Goal: Task Accomplishment & Management: Manage account settings

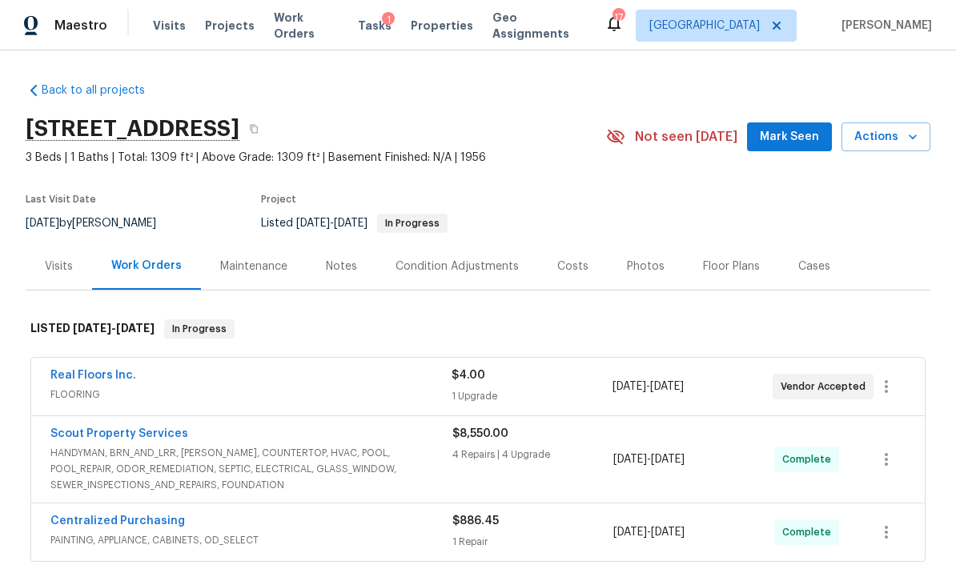
click at [565, 259] on div "Costs" at bounding box center [572, 267] width 31 height 16
click at [574, 264] on div "Costs" at bounding box center [572, 267] width 31 height 16
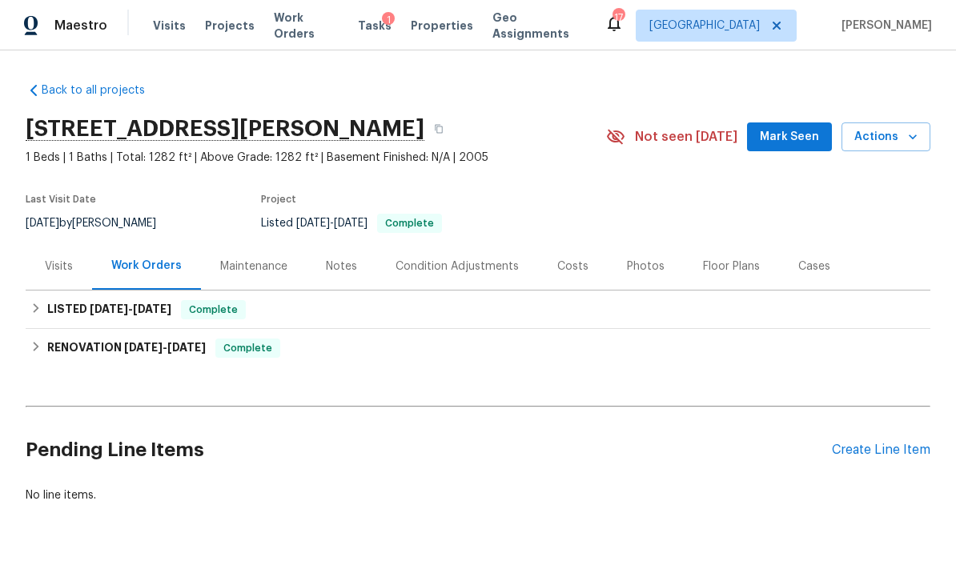
click at [570, 270] on div "Costs" at bounding box center [572, 267] width 31 height 16
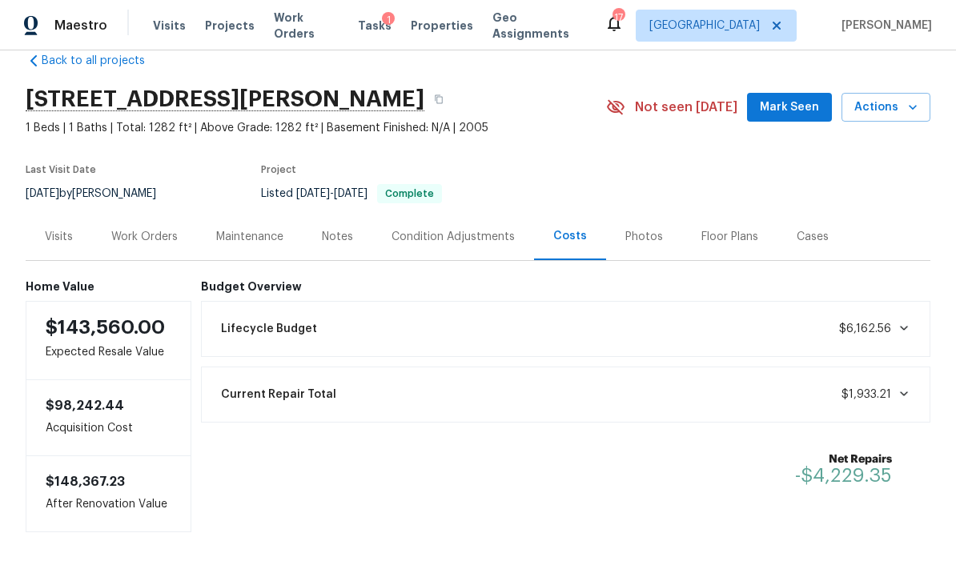
scroll to position [29, 0]
click at [147, 227] on div "Work Orders" at bounding box center [144, 237] width 105 height 47
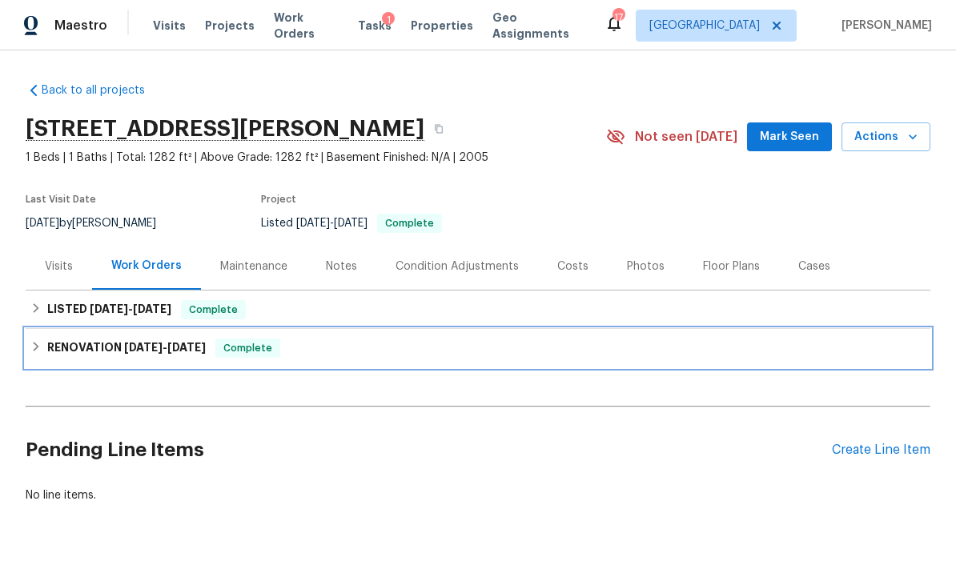
click at [79, 347] on h6 "RENOVATION [DATE] - [DATE]" at bounding box center [126, 348] width 159 height 19
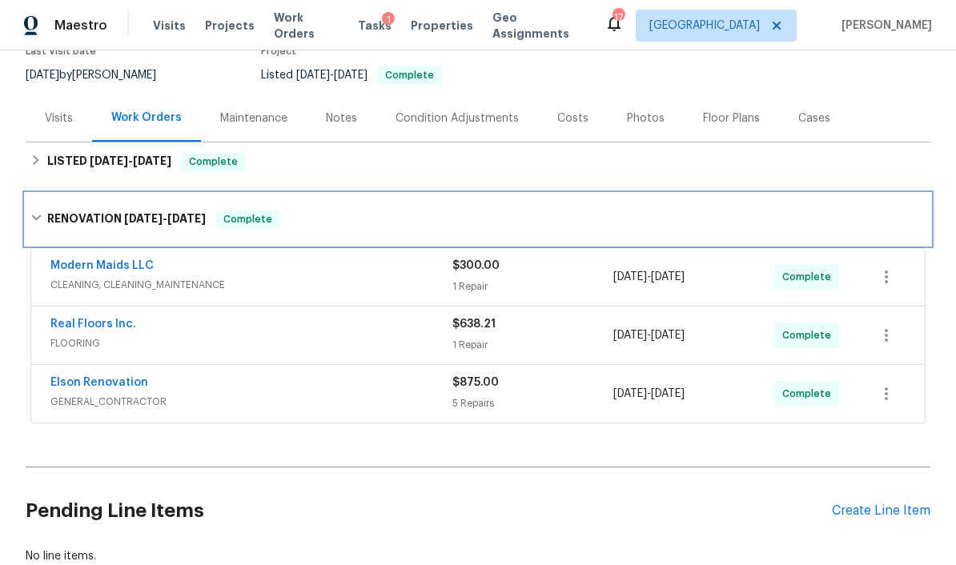
scroll to position [149, 0]
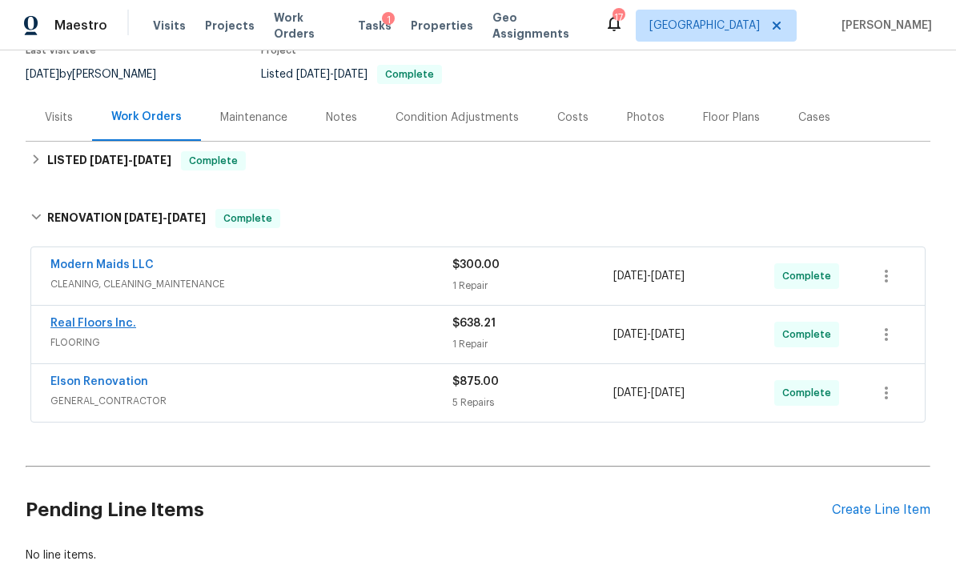
click at [62, 320] on link "Real Floors Inc." at bounding box center [93, 323] width 86 height 11
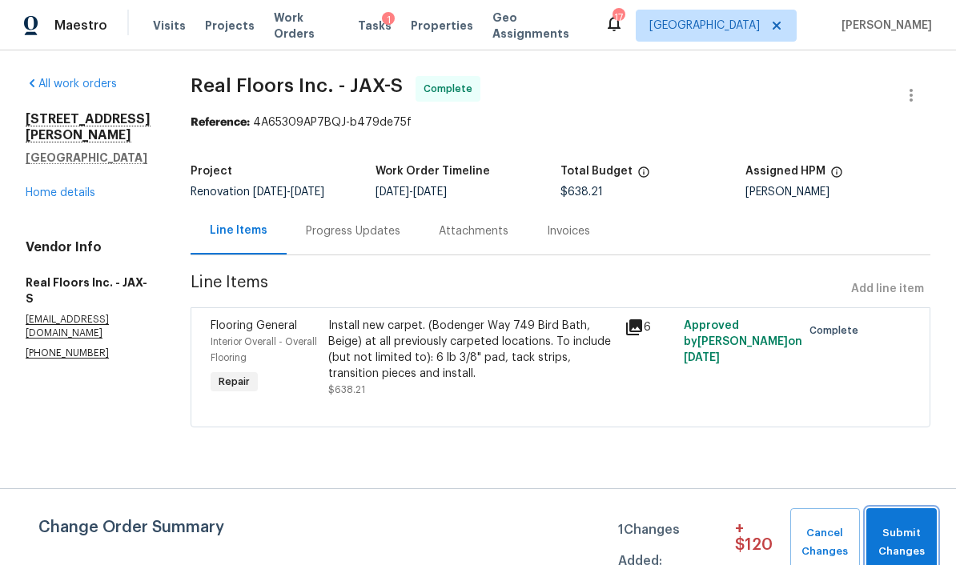
click at [899, 537] on span "Submit Changes" at bounding box center [902, 543] width 54 height 37
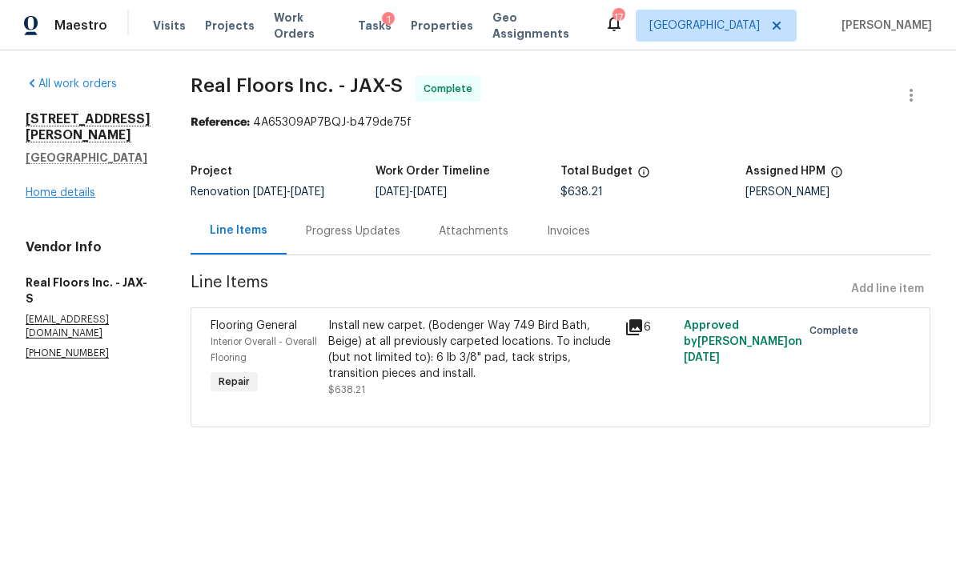
click at [62, 192] on link "Home details" at bounding box center [61, 192] width 70 height 11
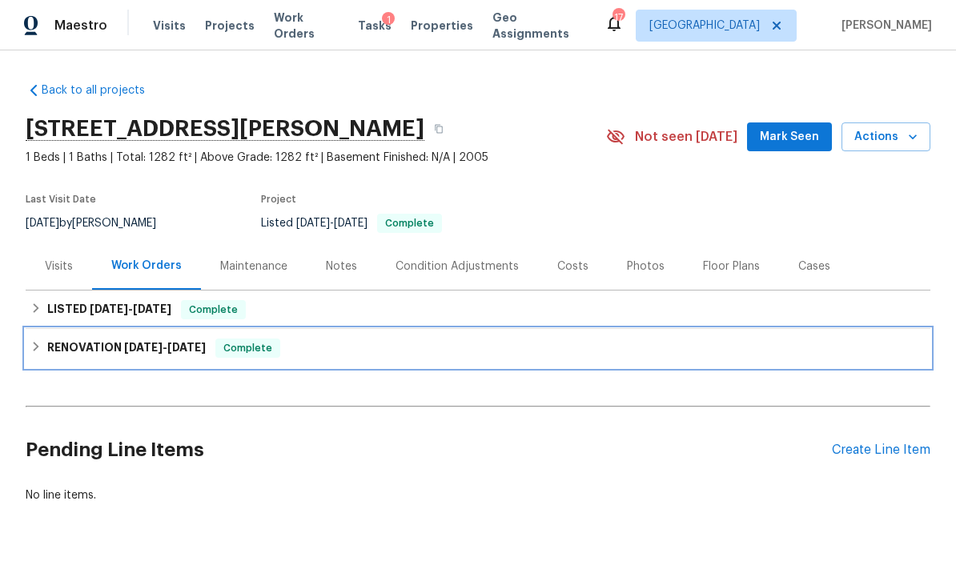
click at [73, 347] on h6 "RENOVATION [DATE] - [DATE]" at bounding box center [126, 348] width 159 height 19
